Goal: Transaction & Acquisition: Purchase product/service

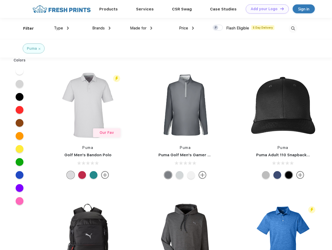
click at [265, 9] on link "Add your Logo Design Tool" at bounding box center [267, 8] width 43 height 9
click at [0, 0] on div "Design Tool" at bounding box center [0, 0] width 0 height 0
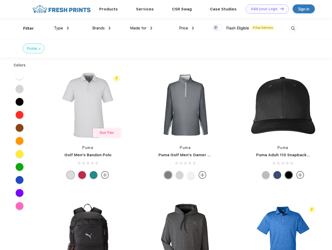
click at [279, 9] on link "Add your Logo Design Tool" at bounding box center [267, 8] width 43 height 9
click at [25, 28] on div "Filter" at bounding box center [28, 29] width 11 height 6
click at [61, 28] on span "Type" at bounding box center [58, 28] width 9 height 5
click at [101, 28] on span "Brands" at bounding box center [98, 28] width 13 height 5
click at [141, 28] on span "Made for" at bounding box center [138, 28] width 16 height 5
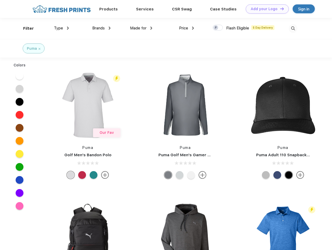
click at [186, 28] on span "Price" at bounding box center [183, 28] width 9 height 5
click at [218, 28] on div at bounding box center [218, 28] width 10 height 6
click at [216, 28] on input "checkbox" at bounding box center [214, 25] width 3 height 3
click at [293, 28] on img at bounding box center [293, 28] width 9 height 9
